Goal: Task Accomplishment & Management: Use online tool/utility

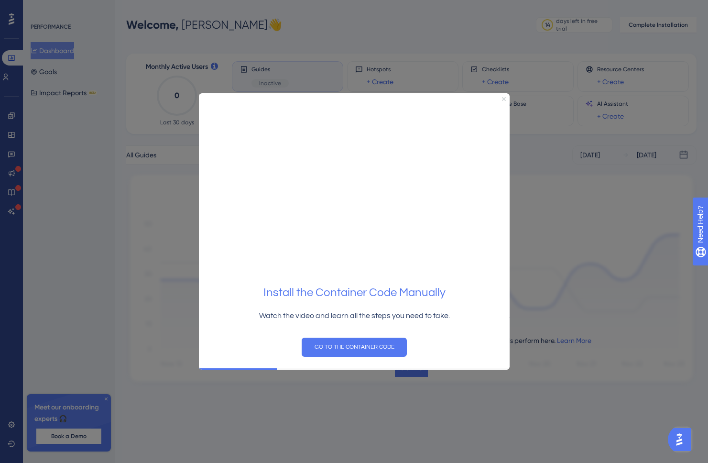
drag, startPoint x: 503, startPoint y: 96, endPoint x: 708, endPoint y: 187, distance: 224.7
click at [503, 97] on icon "Close Preview" at bounding box center [504, 99] width 4 height 4
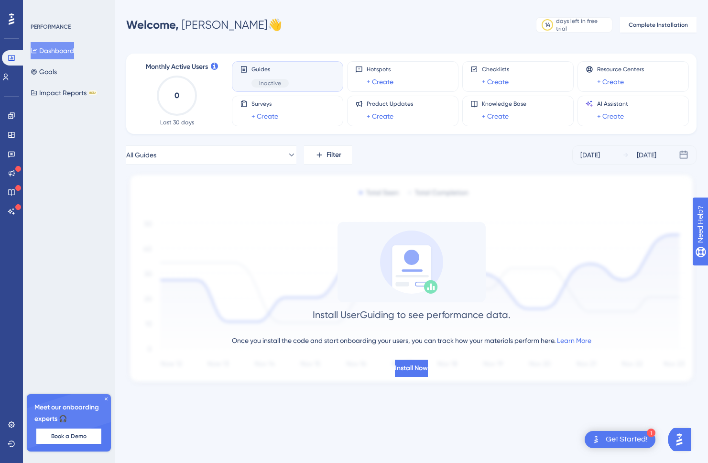
click at [643, 14] on div "Performance Users Engagement Widgets Feedback Product Updates Knowledge Base AI…" at bounding box center [354, 208] width 708 height 417
click at [640, 34] on div "Performance Users Engagement Widgets Feedback Product Updates Knowledge Base AI…" at bounding box center [412, 208] width 594 height 387
click at [640, 28] on span "Complete Installation" at bounding box center [658, 25] width 59 height 8
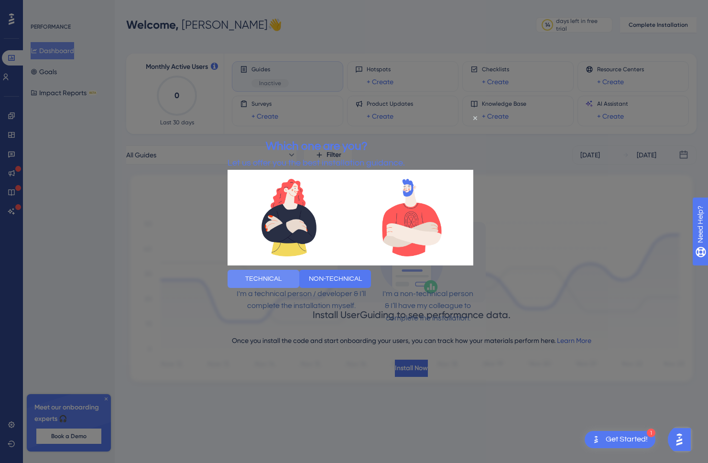
click at [299, 278] on button "TECHNICAL" at bounding box center [263, 278] width 72 height 18
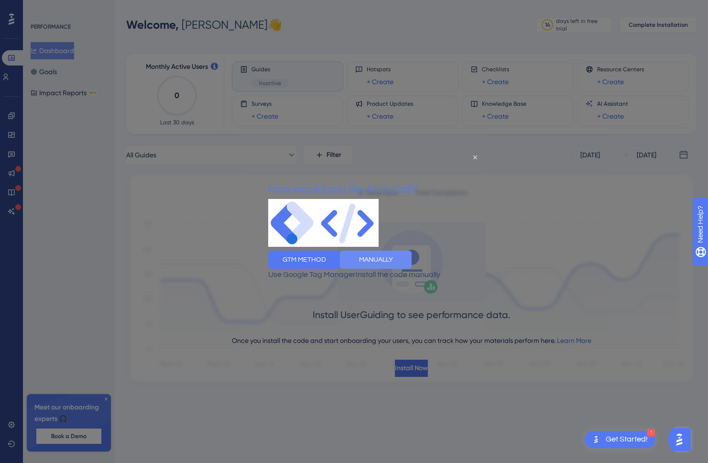
click at [399, 267] on button "MANUALLY" at bounding box center [376, 260] width 72 height 18
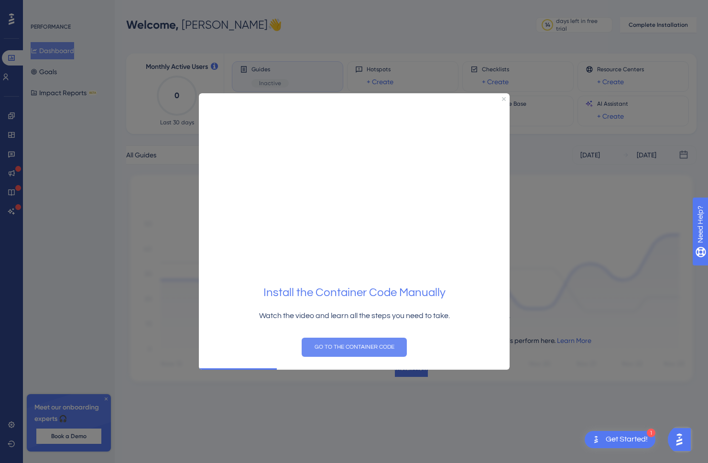
click at [350, 337] on button "GO TO THE CONTAINER CODE" at bounding box center [353, 346] width 105 height 19
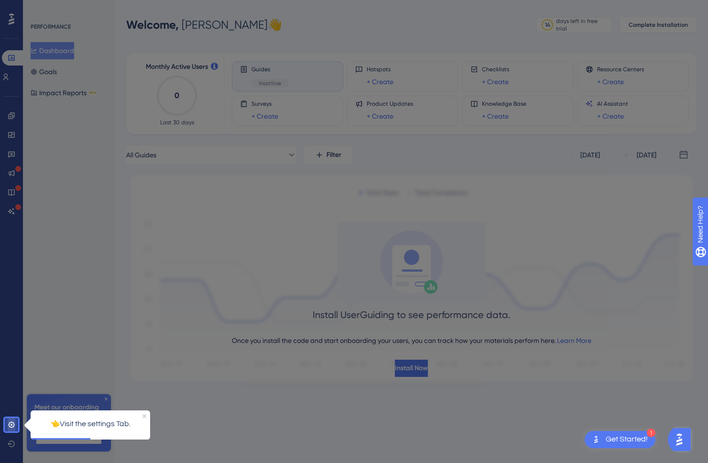
click at [15, 420] on link at bounding box center [12, 424] width 8 height 15
click at [13, 424] on icon at bounding box center [12, 425] width 8 height 8
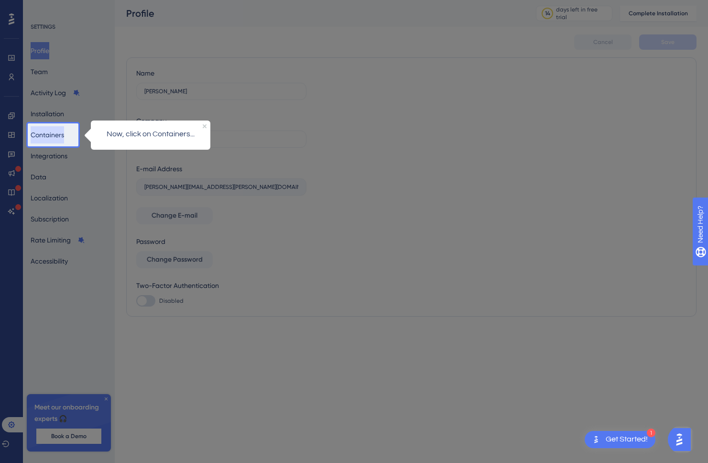
click at [64, 137] on button "Containers" at bounding box center [47, 134] width 33 height 17
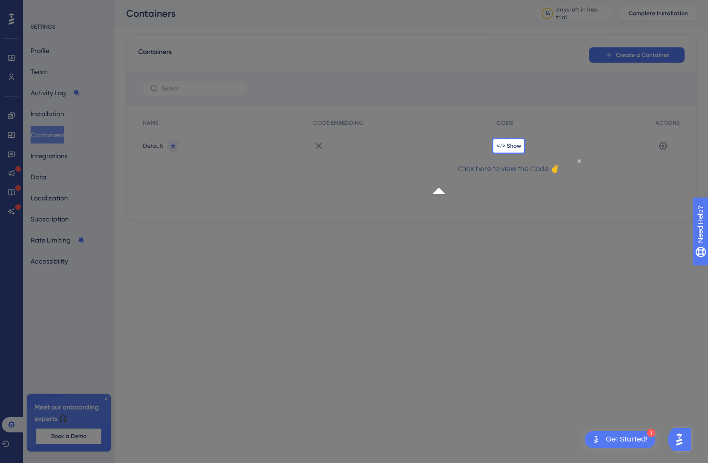
click at [515, 175] on p "Click here to view the Code ✌" at bounding box center [509, 169] width 138 height 12
click at [516, 149] on div "</> Show" at bounding box center [571, 146] width 159 height 27
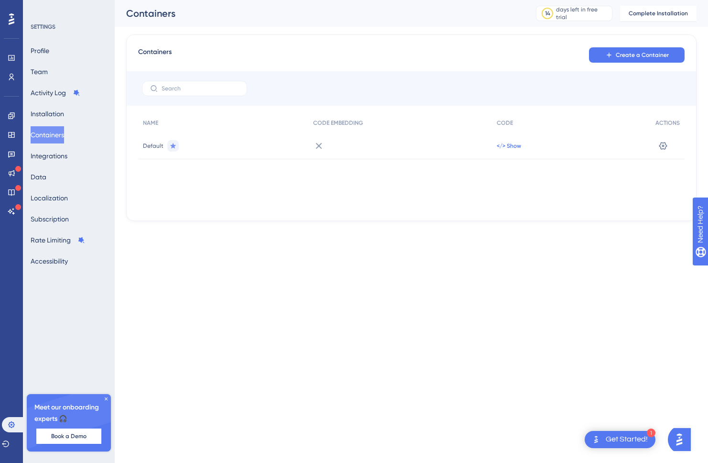
click at [514, 148] on span "</> Show" at bounding box center [509, 146] width 24 height 8
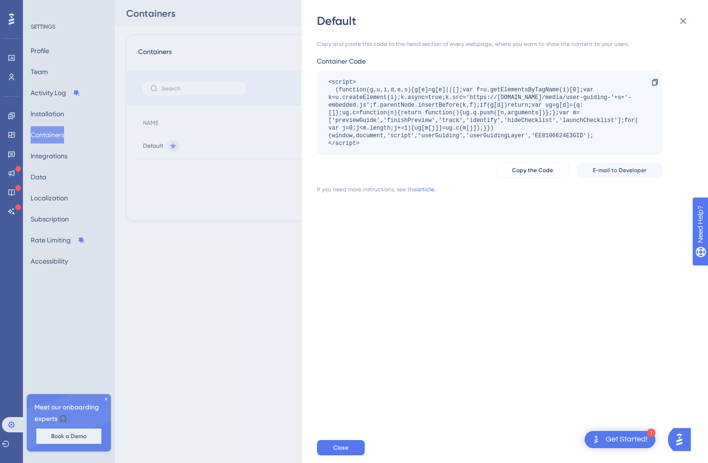
click at [570, 339] on div "Copy and paste this code to the head section of every webpage, where you want t…" at bounding box center [510, 231] width 386 height 404
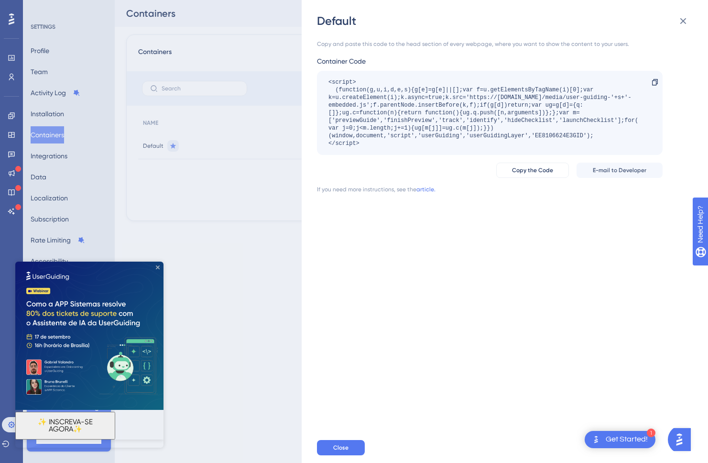
click at [158, 266] on icon "Close Preview" at bounding box center [158, 268] width 4 height 4
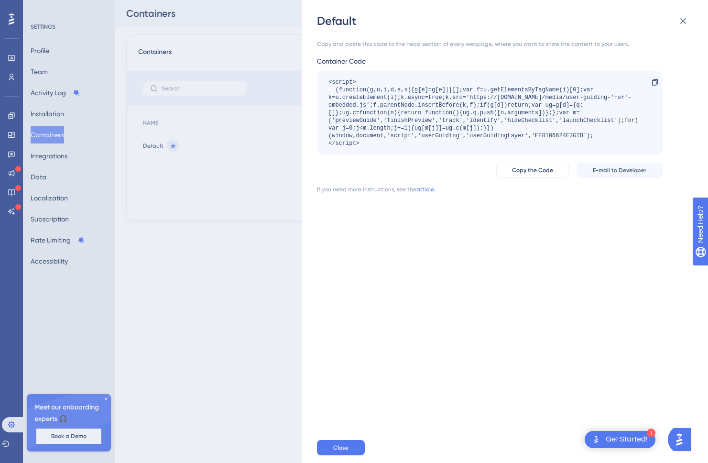
click at [557, 101] on div "<script> (function(g,u,i,d,e,s){g[e]=g[e]||[];var f=u.getElementsByTagName(i)[0…" at bounding box center [485, 112] width 313 height 69
click at [551, 166] on span "Copy the Code" at bounding box center [532, 170] width 41 height 8
click at [418, 189] on link "article." at bounding box center [426, 190] width 19 height 8
click at [282, 94] on div "Default Copy and paste this code to the head section of every webpage, where yo…" at bounding box center [354, 231] width 708 height 463
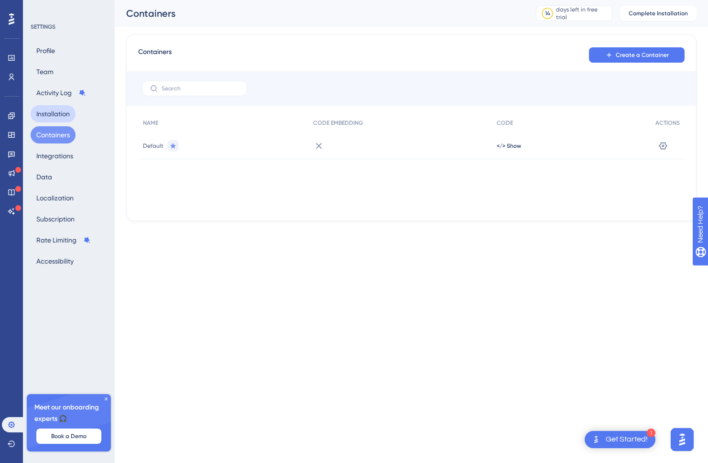
click at [71, 109] on button "Installation" at bounding box center [53, 113] width 45 height 17
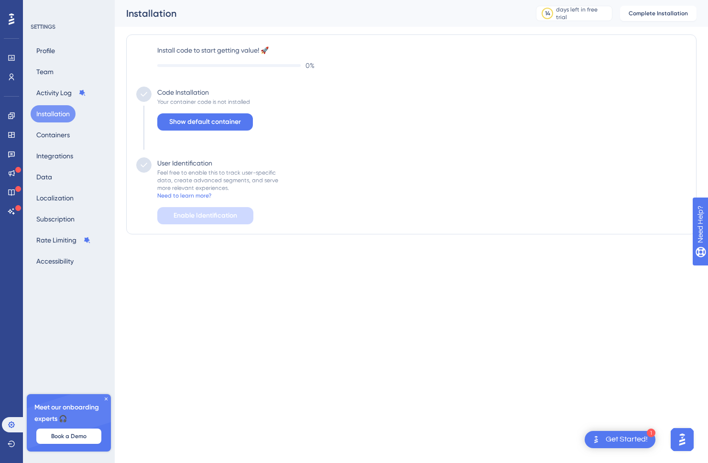
click at [60, 109] on button "Installation" at bounding box center [53, 113] width 45 height 17
click at [177, 120] on span "Show default container" at bounding box center [205, 121] width 72 height 11
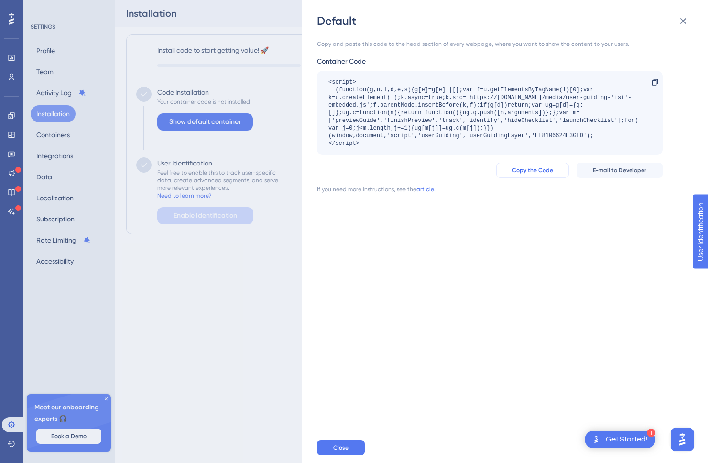
click at [521, 170] on span "Copy the Code" at bounding box center [532, 170] width 41 height 8
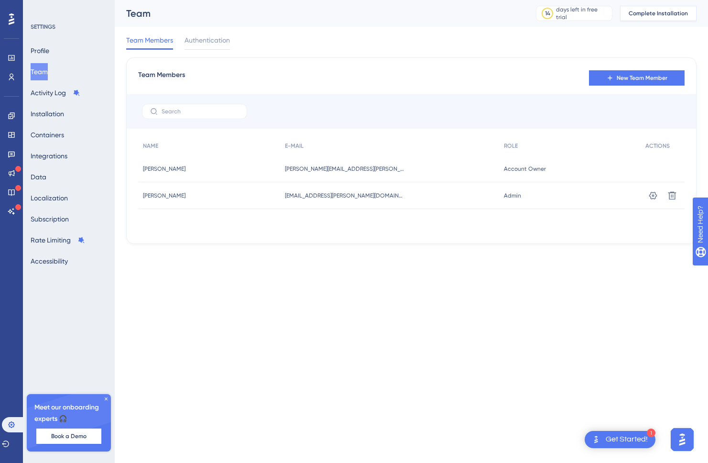
click at [643, 15] on span "Complete Installation" at bounding box center [658, 14] width 59 height 8
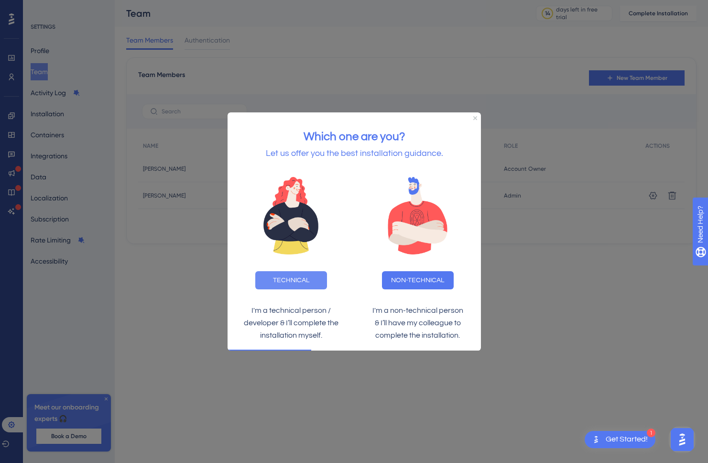
click at [288, 277] on button "TECHNICAL" at bounding box center [291, 280] width 72 height 18
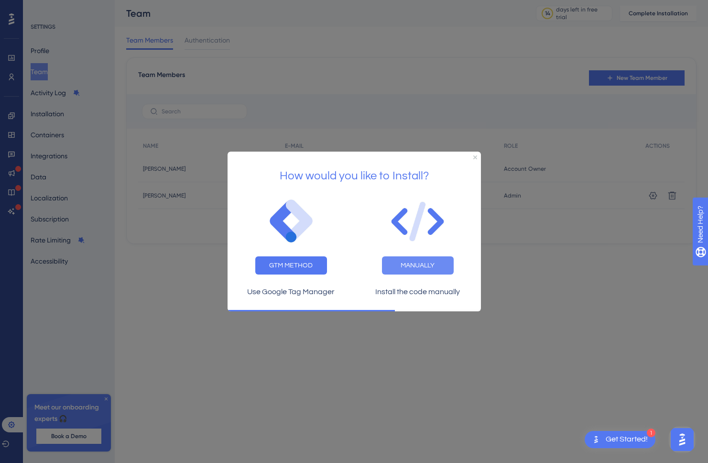
click at [411, 268] on button "MANUALLY" at bounding box center [418, 265] width 72 height 18
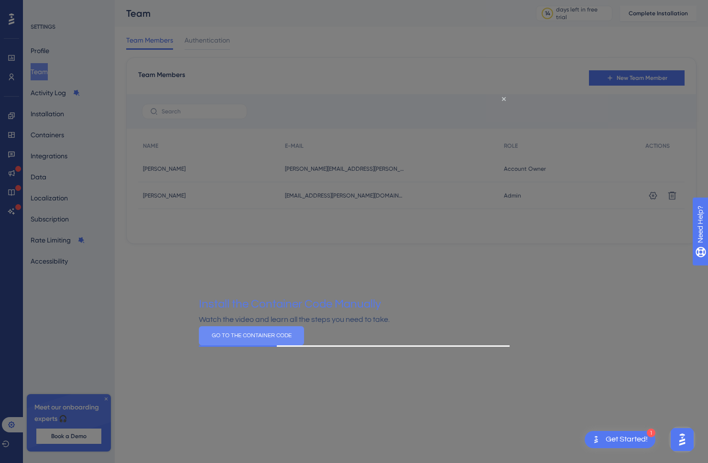
click at [304, 342] on button "GO TO THE CONTAINER CODE" at bounding box center [251, 335] width 105 height 19
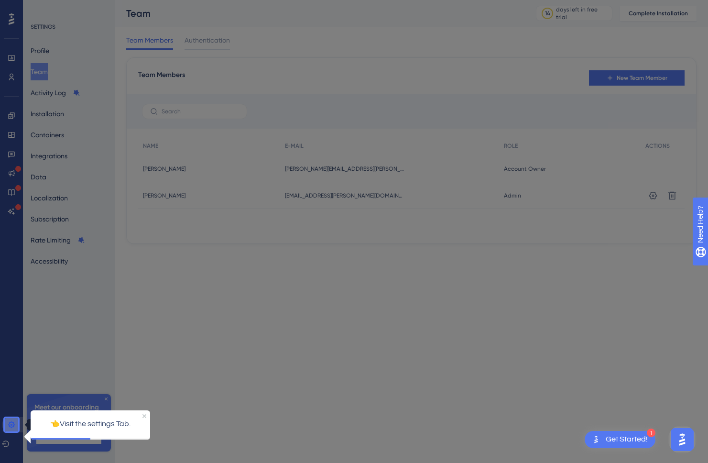
click at [12, 409] on icon at bounding box center [11, 424] width 6 height 6
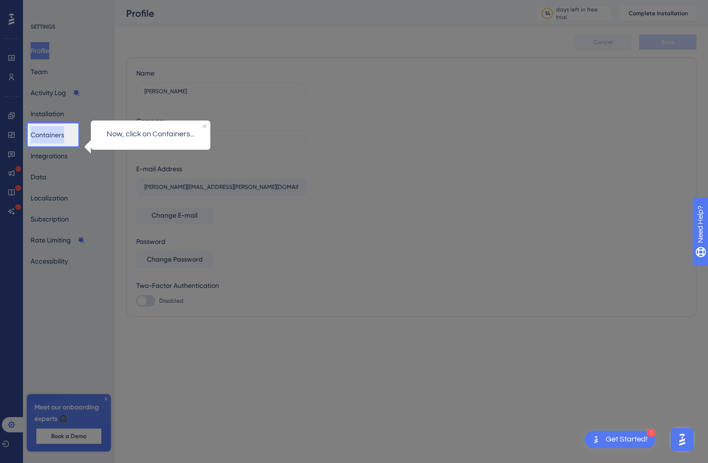
click at [60, 139] on button "Containers" at bounding box center [47, 134] width 33 height 17
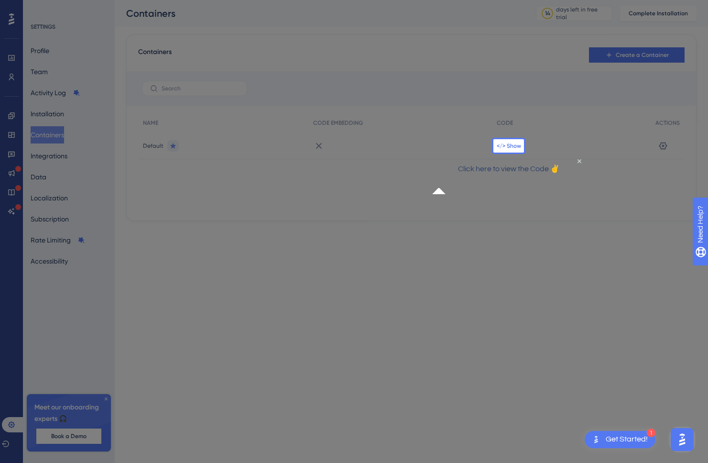
click at [515, 149] on span "</> Show" at bounding box center [509, 146] width 24 height 8
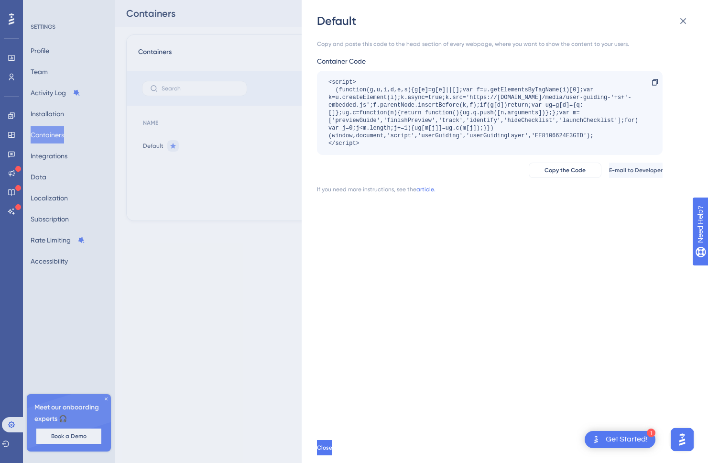
drag, startPoint x: 512, startPoint y: 154, endPoint x: 321, endPoint y: 86, distance: 203.7
click at [321, 86] on div "<script> (function(g,u,i,d,e,s){g[e]=g[e]||[];var f=u.getElementsByTagName(i)[0…" at bounding box center [490, 113] width 346 height 84
copy div "<script> (function(g,u,i,d,e,s){g[e]=g[e]||[];var f=u.getElementsByTagName(i)[0…"
click at [427, 143] on div "<script> (function(g,u,i,d,e,s){g[e]=g[e]||[];var f=u.getElementsByTagName(i)[0…" at bounding box center [485, 112] width 313 height 69
click at [651, 76] on div at bounding box center [655, 82] width 15 height 15
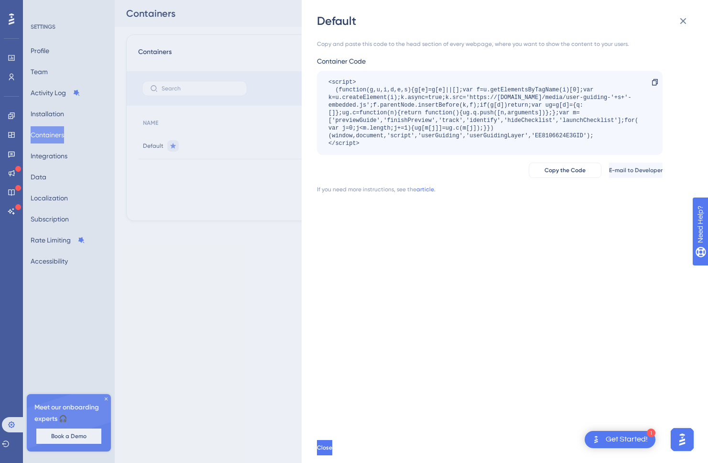
click at [522, 199] on div "Copy and paste this code to the head section of every webpage, where you want t…" at bounding box center [510, 231] width 386 height 404
click at [331, 409] on button "Close" at bounding box center [325, 447] width 17 height 15
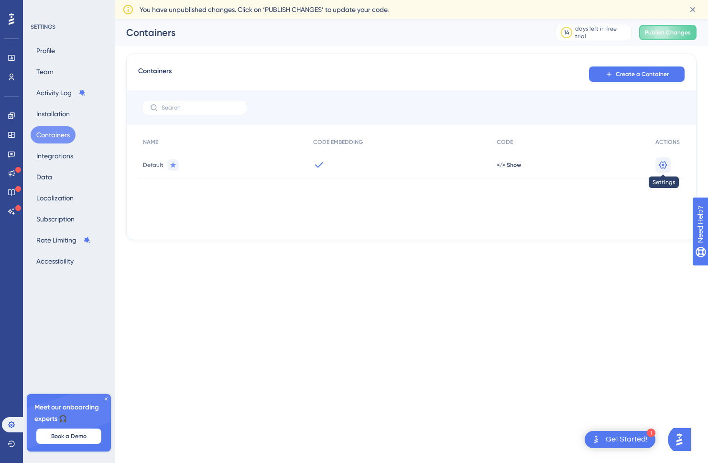
click at [663, 164] on icon at bounding box center [664, 165] width 8 height 8
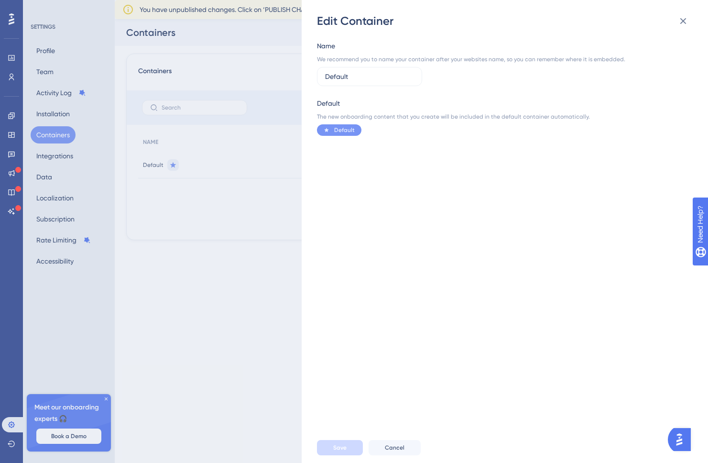
click at [279, 183] on div "Edit Container Name We recommend you to name your container after your websites…" at bounding box center [354, 231] width 708 height 463
